Goal: Task Accomplishment & Management: Use online tool/utility

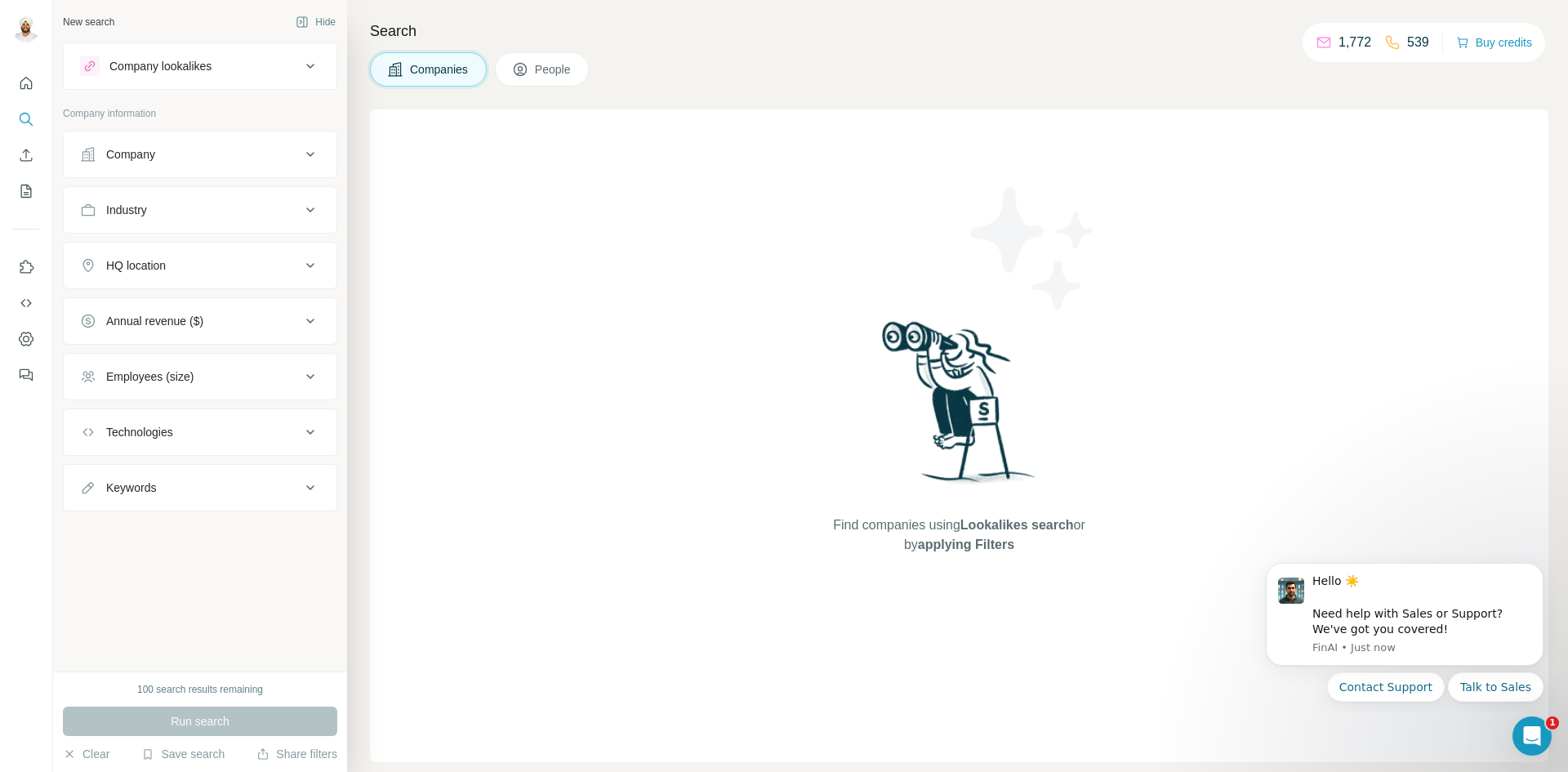
click at [539, 299] on div "Find companies using Lookalikes search or by applying Filters" at bounding box center [959, 435] width 1178 height 652
click at [25, 340] on icon "Dashboard" at bounding box center [26, 339] width 16 height 16
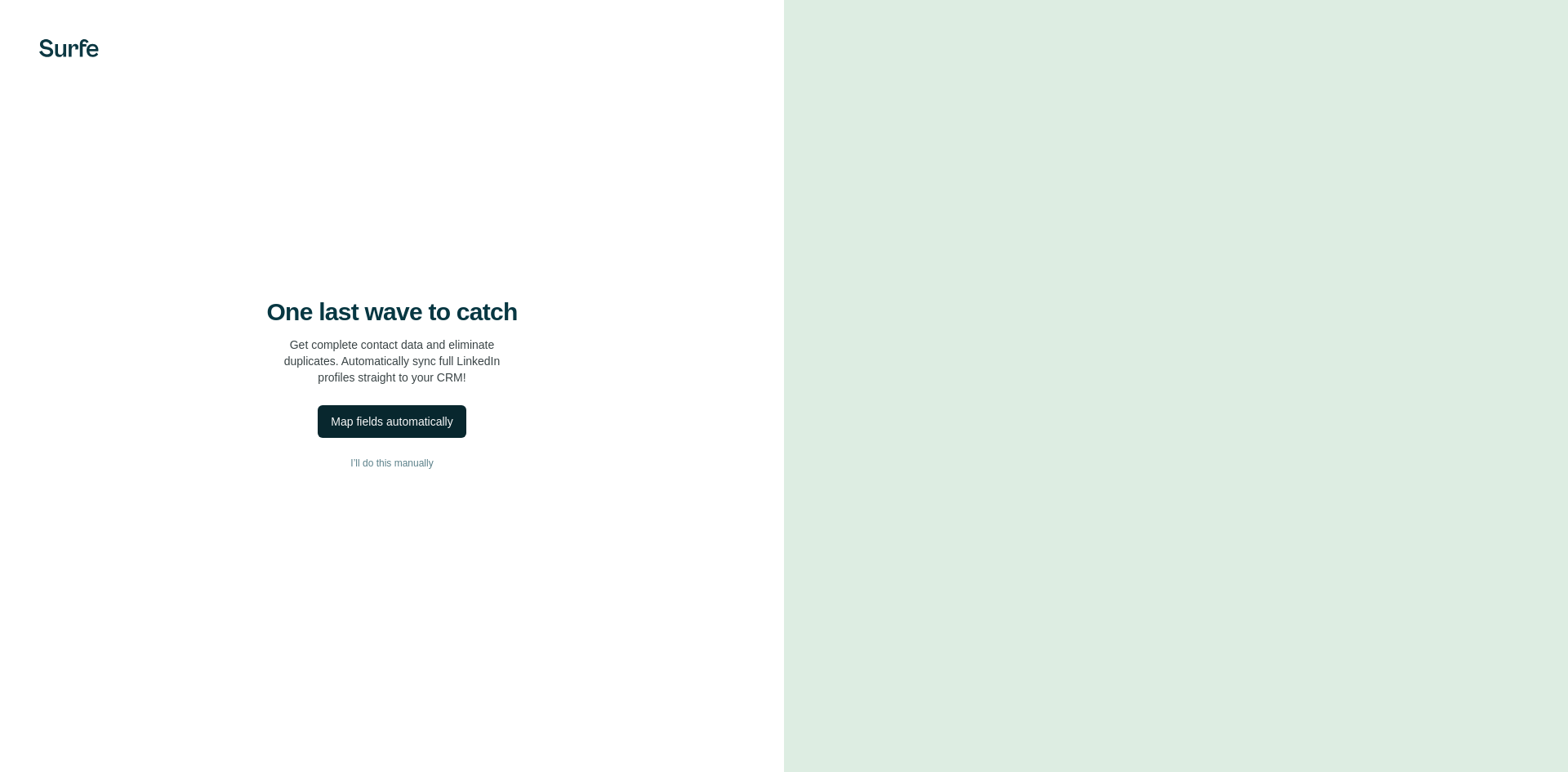
click at [400, 414] on div "Map fields automatically" at bounding box center [392, 421] width 122 height 16
click at [405, 422] on div "Map fields automatically" at bounding box center [392, 421] width 122 height 16
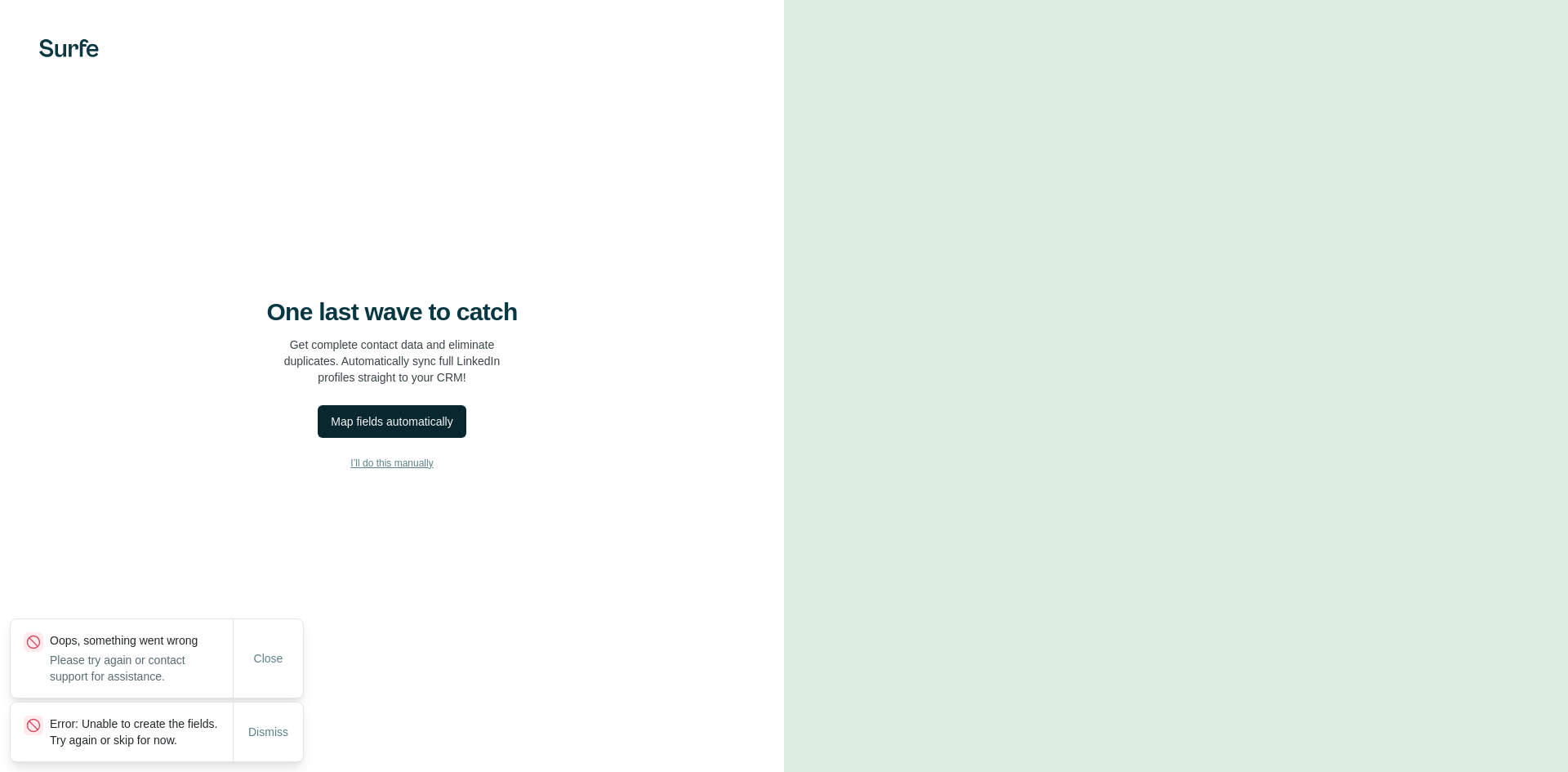
click at [366, 463] on span "I’ll do this manually" at bounding box center [391, 463] width 82 height 15
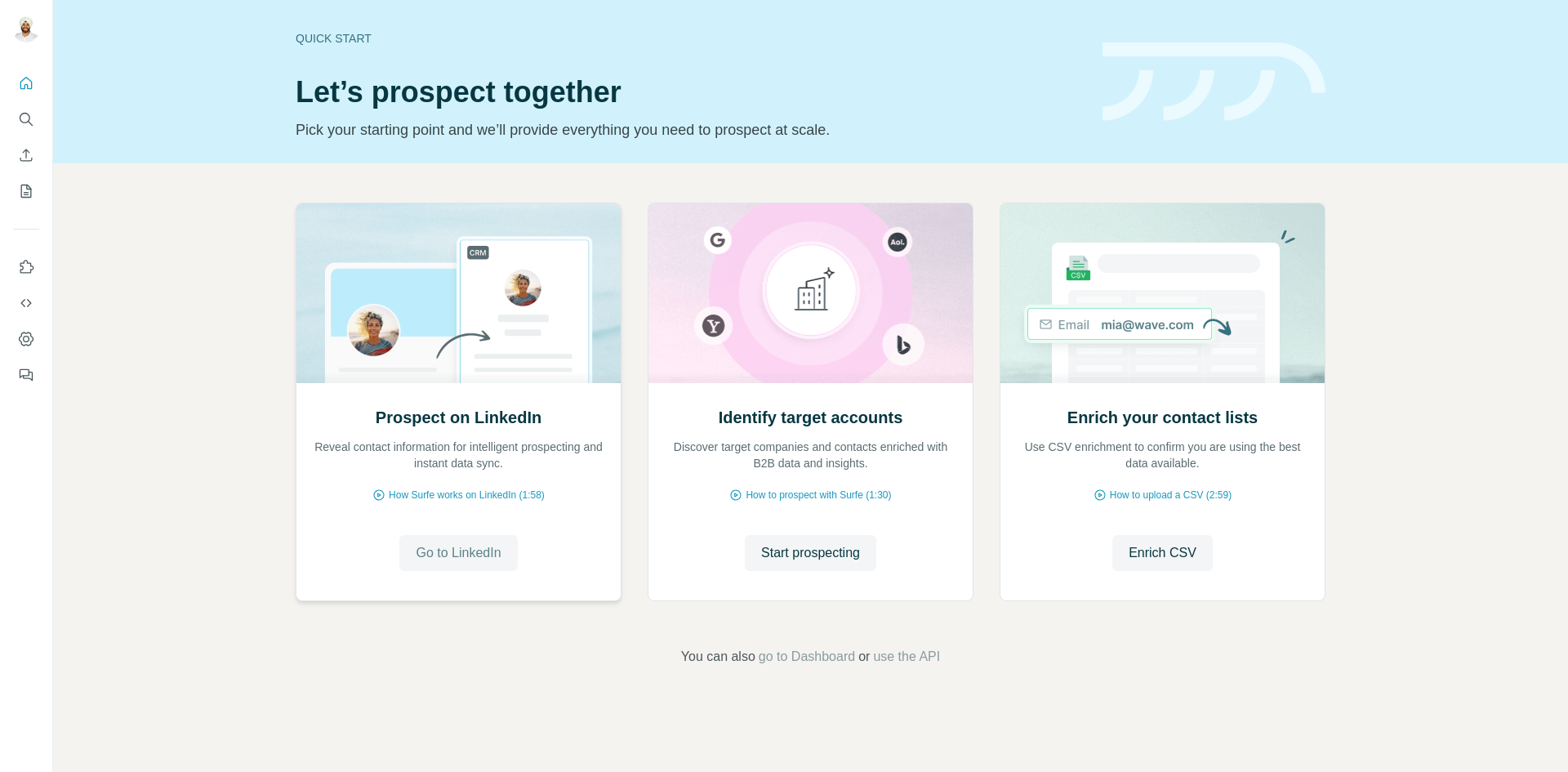
click at [473, 556] on span "Go to LinkedIn" at bounding box center [458, 552] width 85 height 20
